Goal: Task Accomplishment & Management: Use online tool/utility

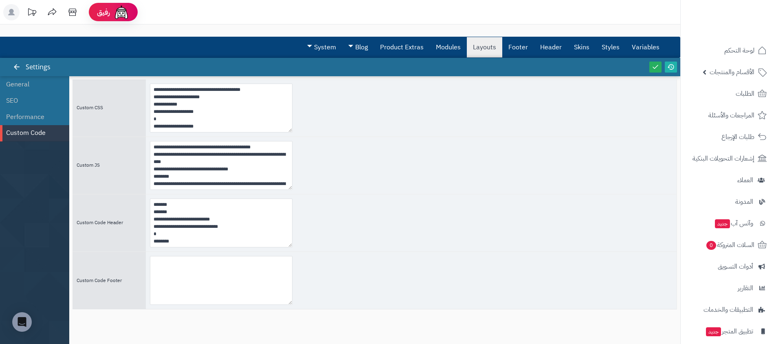
scroll to position [634, 0]
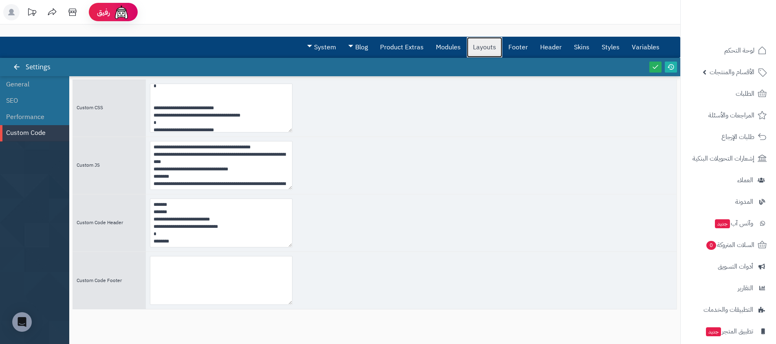
click at [481, 49] on link "Layouts" at bounding box center [484, 47] width 35 height 20
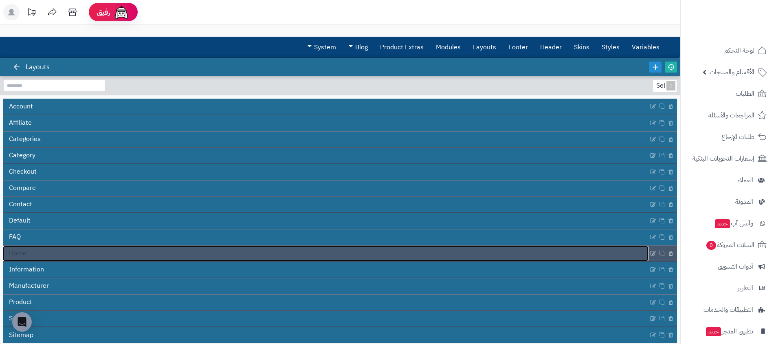
click at [60, 252] on link "Home" at bounding box center [325, 253] width 645 height 15
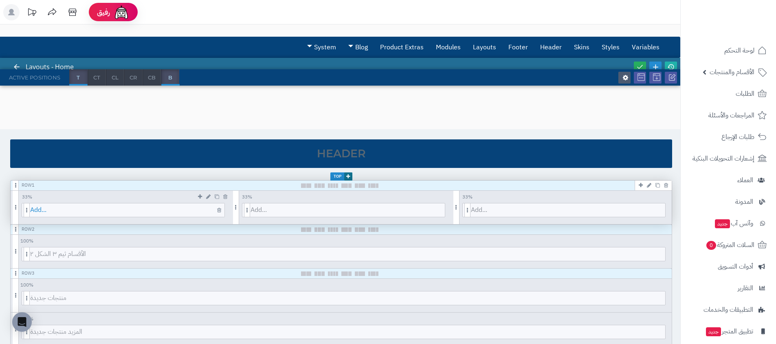
click at [149, 203] on span "Add..." at bounding box center [127, 209] width 194 height 13
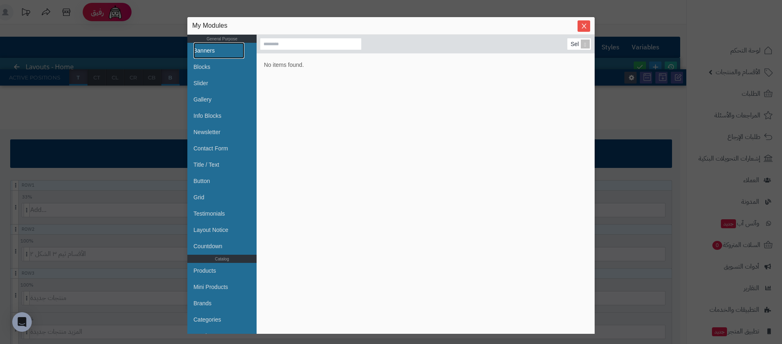
click at [219, 51] on link "Banners" at bounding box center [218, 50] width 51 height 16
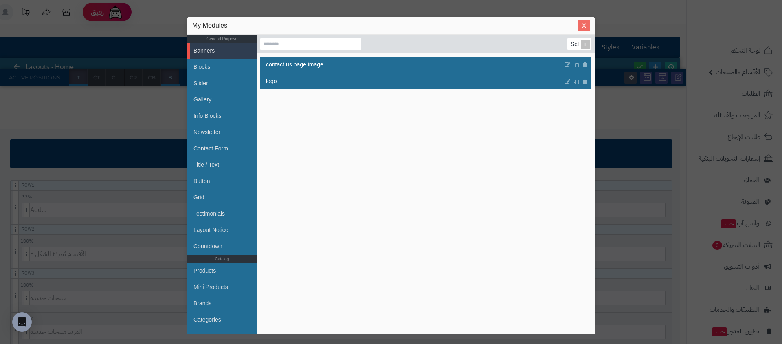
click at [584, 26] on icon "Close" at bounding box center [584, 25] width 7 height 7
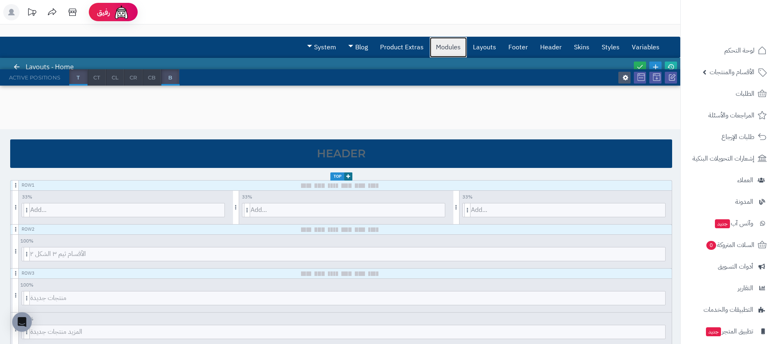
click at [450, 51] on link "Modules" at bounding box center [448, 47] width 37 height 20
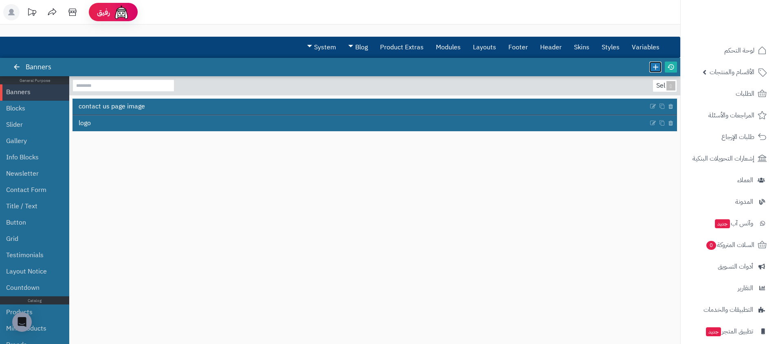
click at [659, 70] on icon at bounding box center [655, 66] width 9 height 9
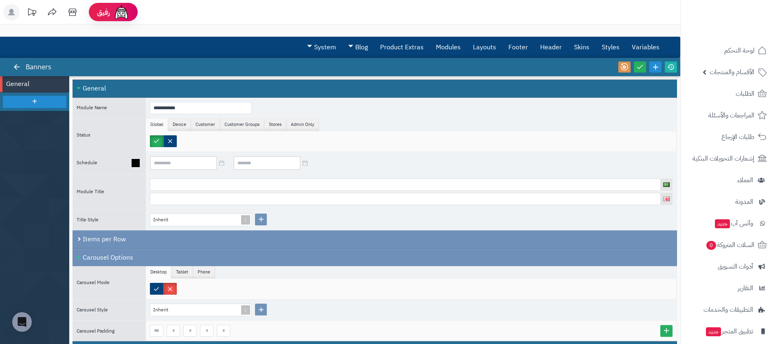
click at [398, 153] on div at bounding box center [411, 163] width 531 height 22
click at [186, 108] on input "**********" at bounding box center [201, 108] width 102 height 12
type input "**********"
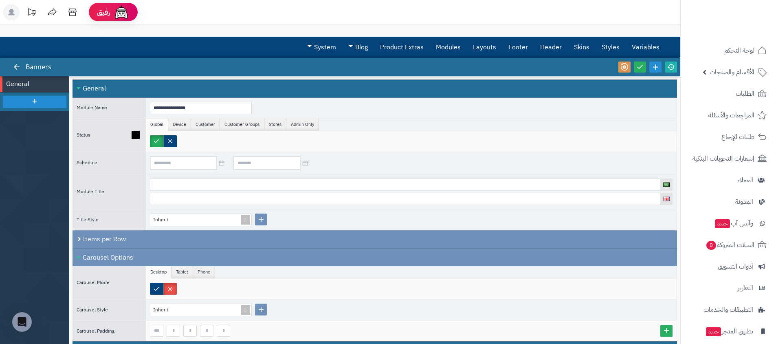
click at [363, 140] on div at bounding box center [413, 141] width 526 height 12
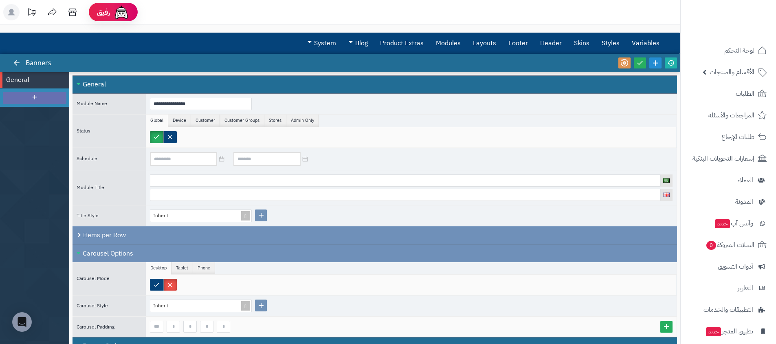
click at [18, 93] on div at bounding box center [35, 98] width 64 height 12
